Goal: Information Seeking & Learning: Learn about a topic

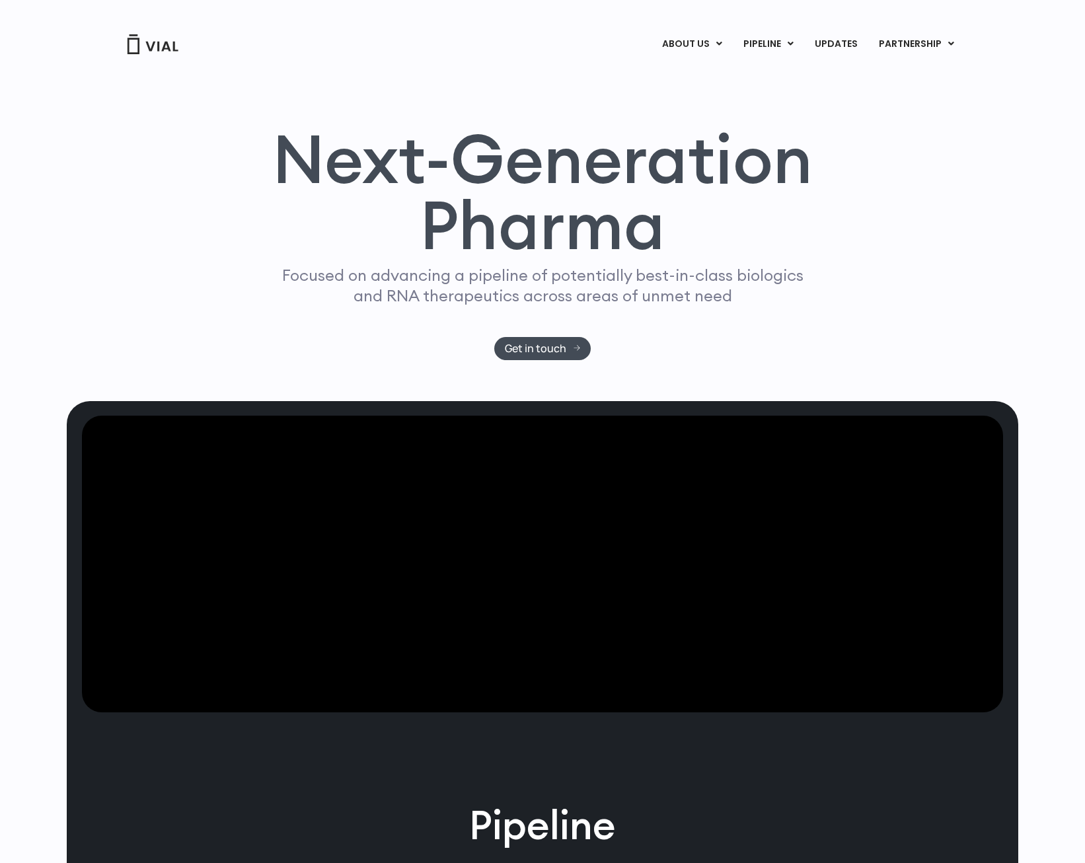
click at [768, 114] on link "IL-13 x TSLP" at bounding box center [795, 117] width 116 height 20
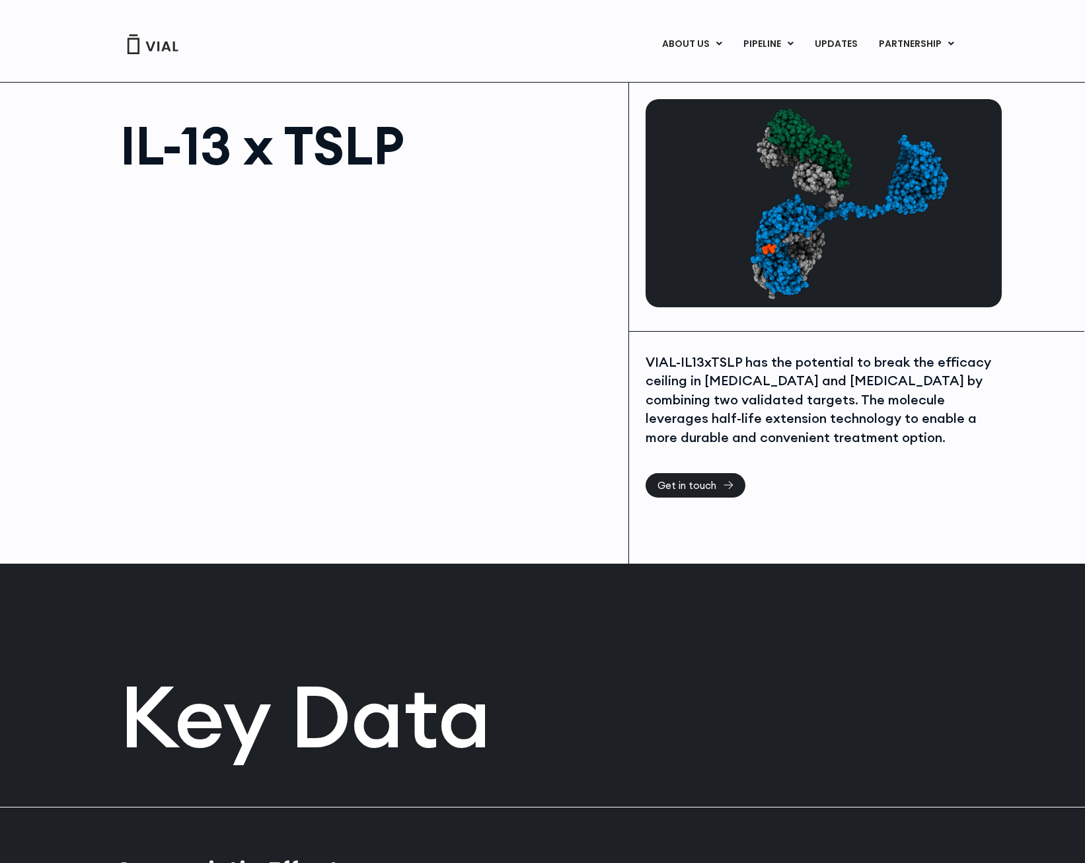
click at [315, 140] on h1 "IL-13 x TSLP" at bounding box center [367, 145] width 495 height 53
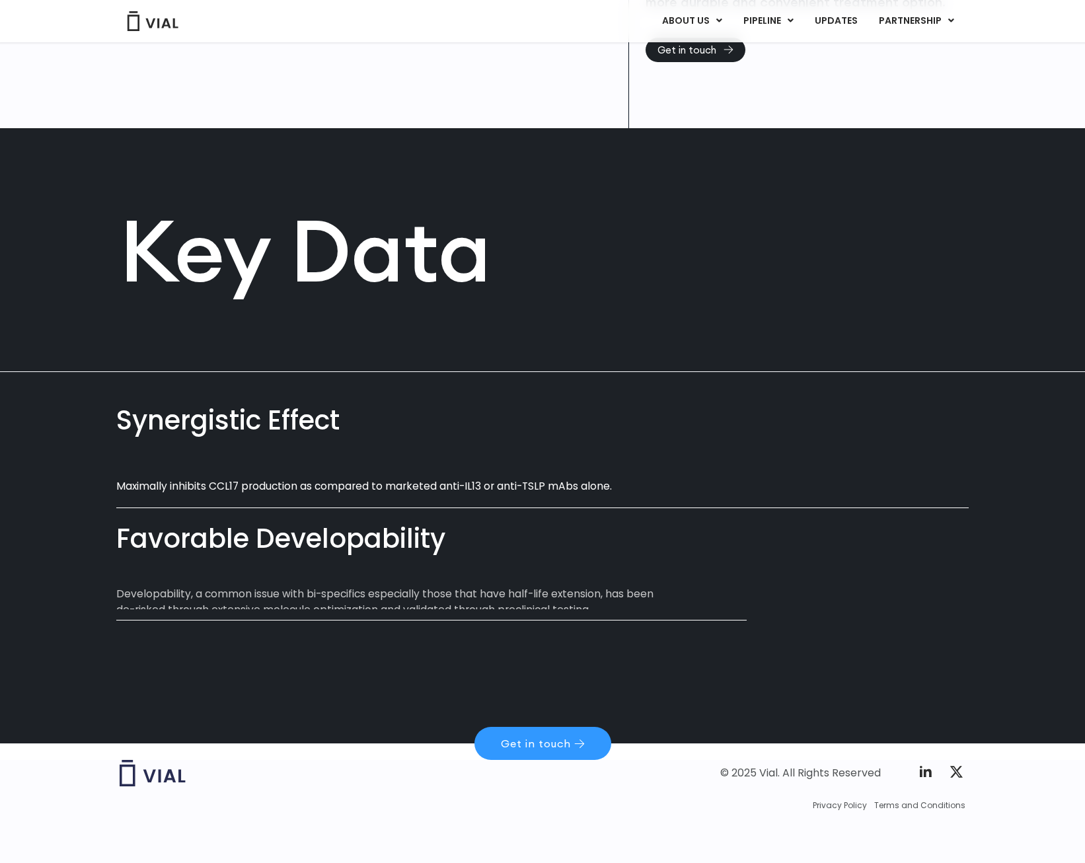
scroll to position [437, 0]
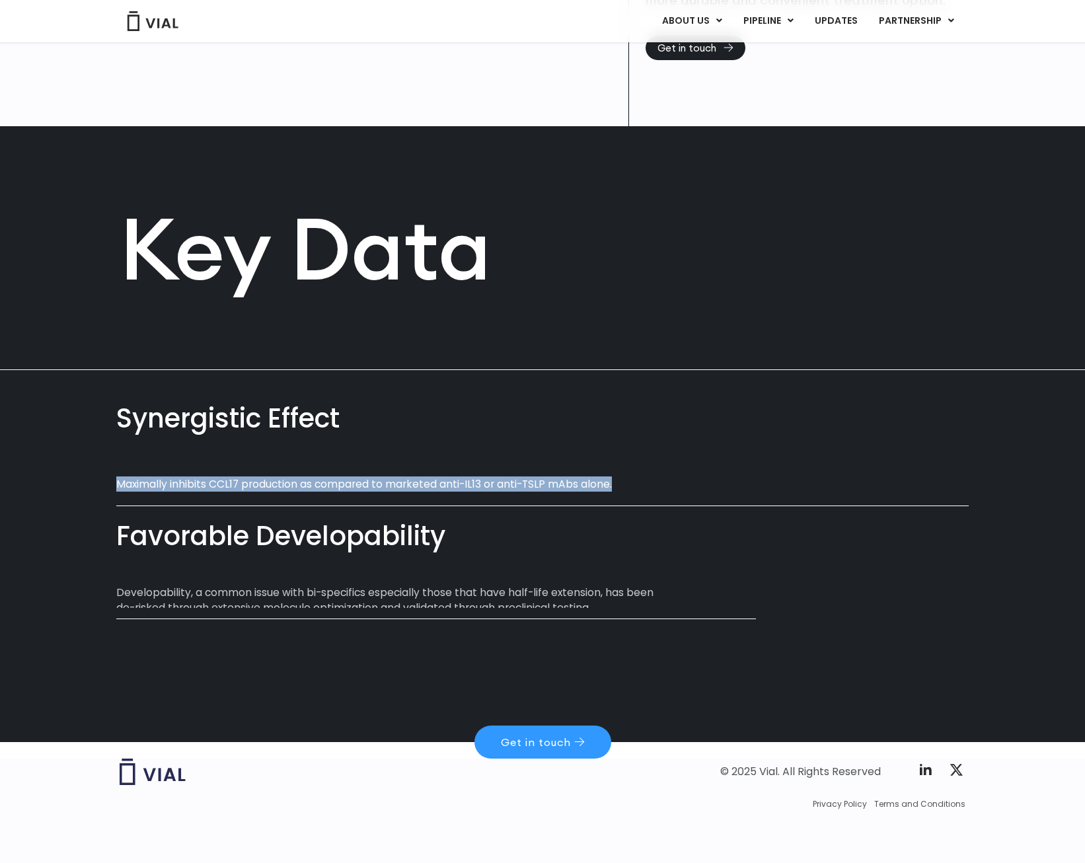
drag, startPoint x: 118, startPoint y: 480, endPoint x: 614, endPoint y: 478, distance: 496.1
click at [614, 478] on p "Maximally inhibits CCL17 production as compared to marketed anti-IL13 or anti-T…" at bounding box center [393, 483] width 554 height 15
copy p "Maximally inhibits CCL17 production as compared to marketed anti-IL13 or anti-T…"
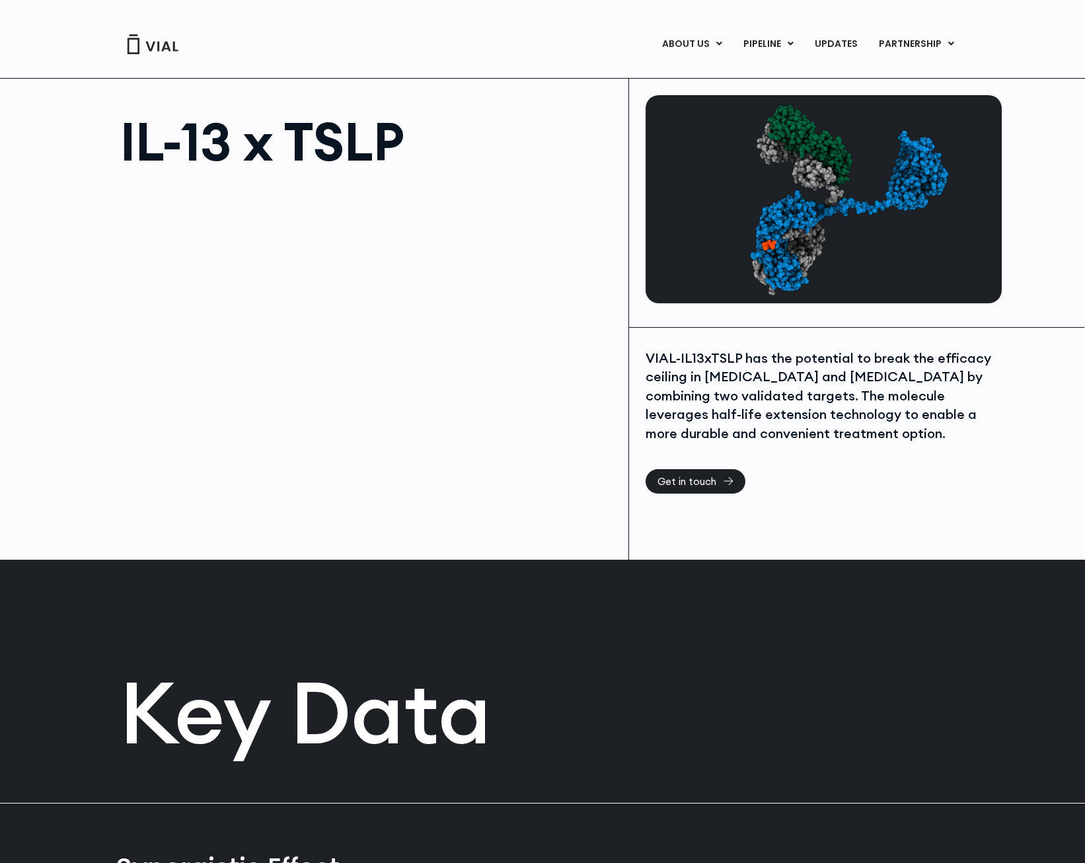
scroll to position [0, 0]
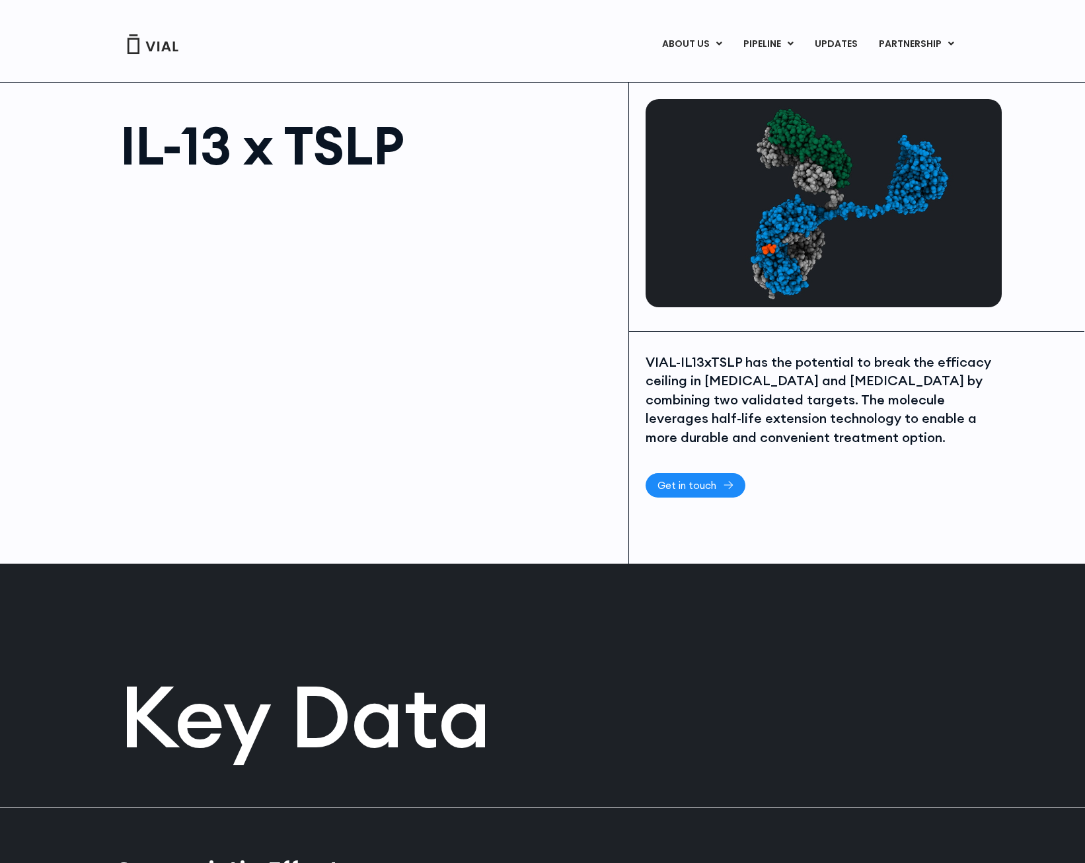
click at [714, 483] on span "Get in touch" at bounding box center [686, 485] width 59 height 10
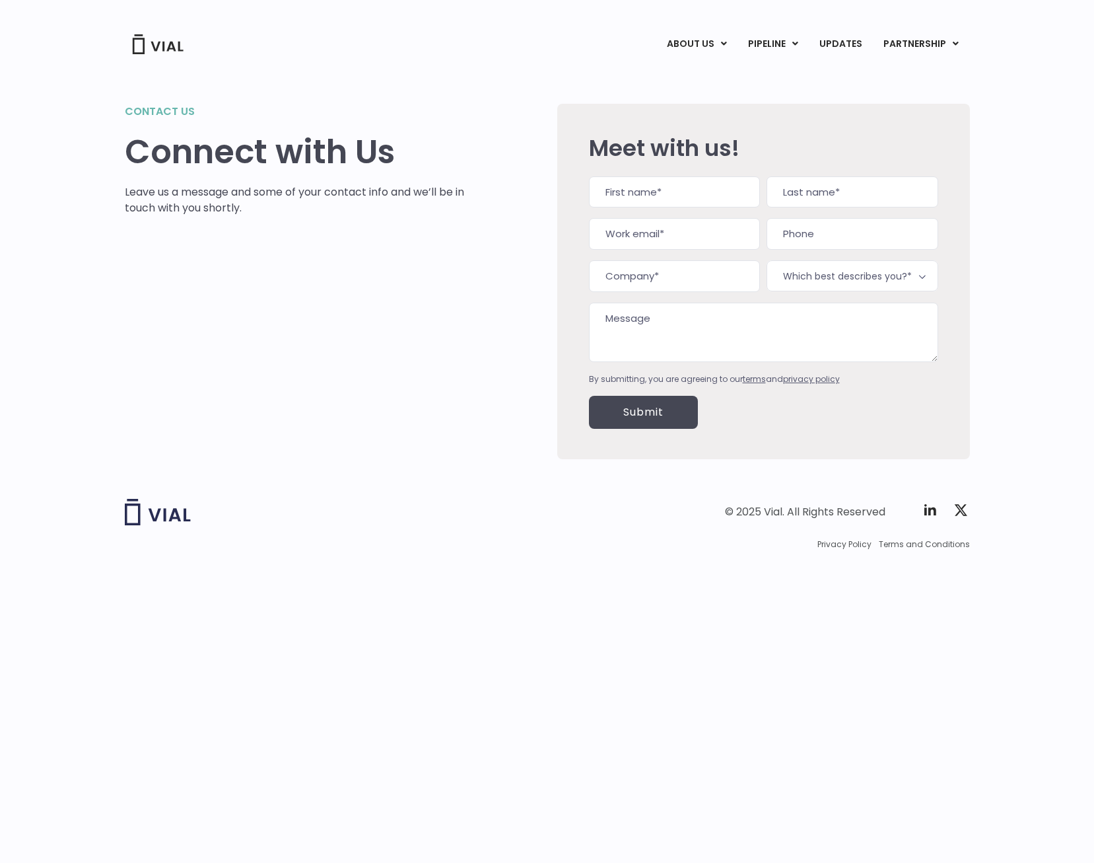
click at [898, 42] on link "PARTNERSHIP" at bounding box center [921, 44] width 96 height 22
click at [886, 73] on link "LICENSING" at bounding box center [907, 77] width 116 height 21
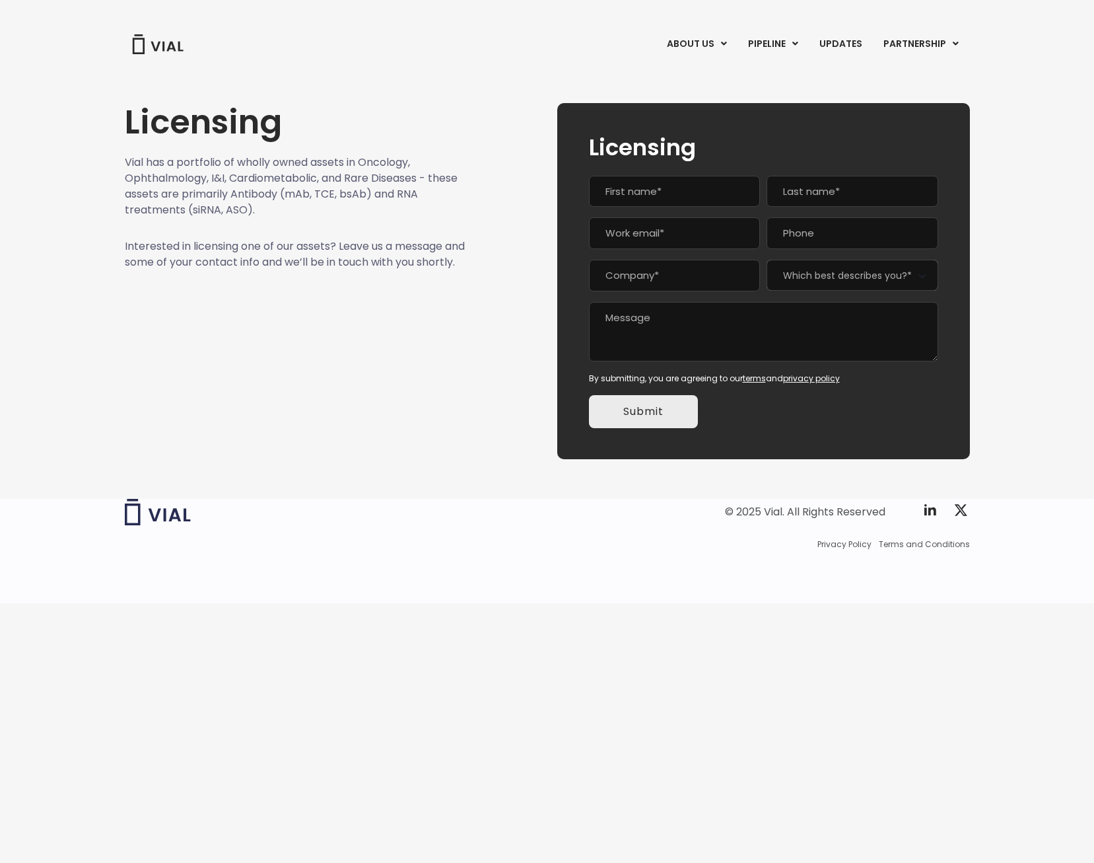
click at [781, 42] on link "PIPELINE" at bounding box center [773, 44] width 71 height 22
